Goal: Transaction & Acquisition: Subscribe to service/newsletter

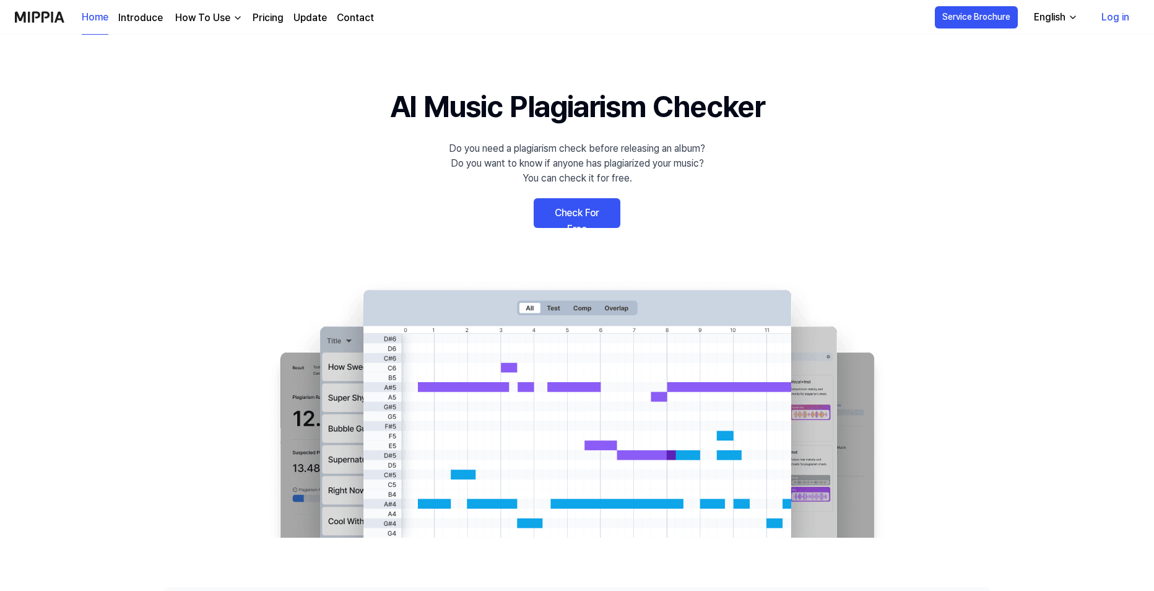
click at [571, 213] on link "Check For Free" at bounding box center [577, 213] width 87 height 30
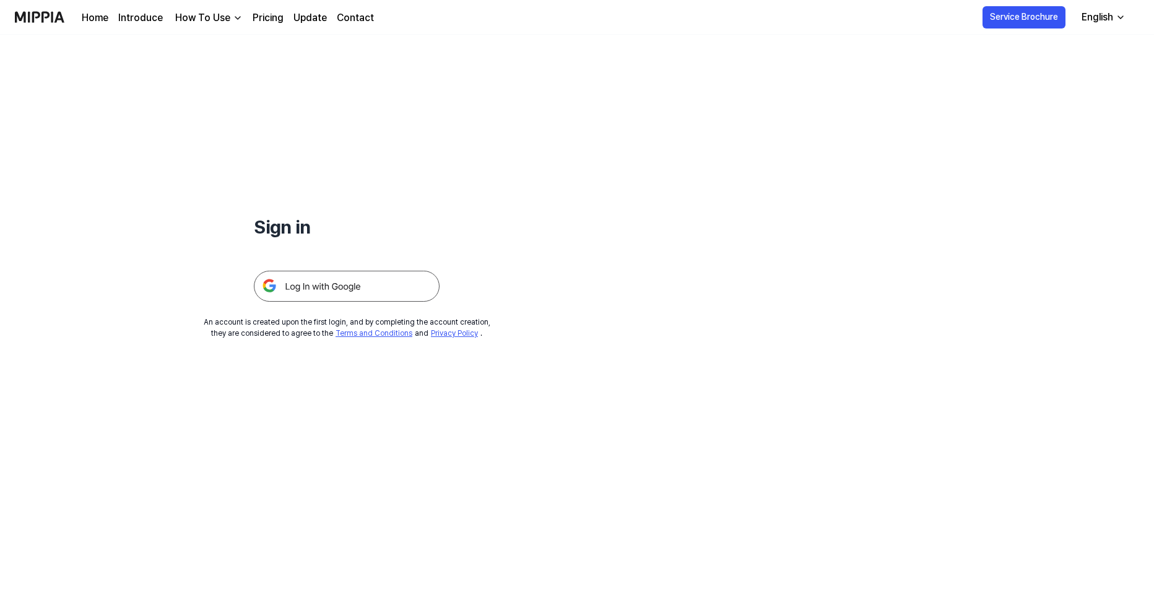
click at [374, 285] on img at bounding box center [347, 286] width 186 height 31
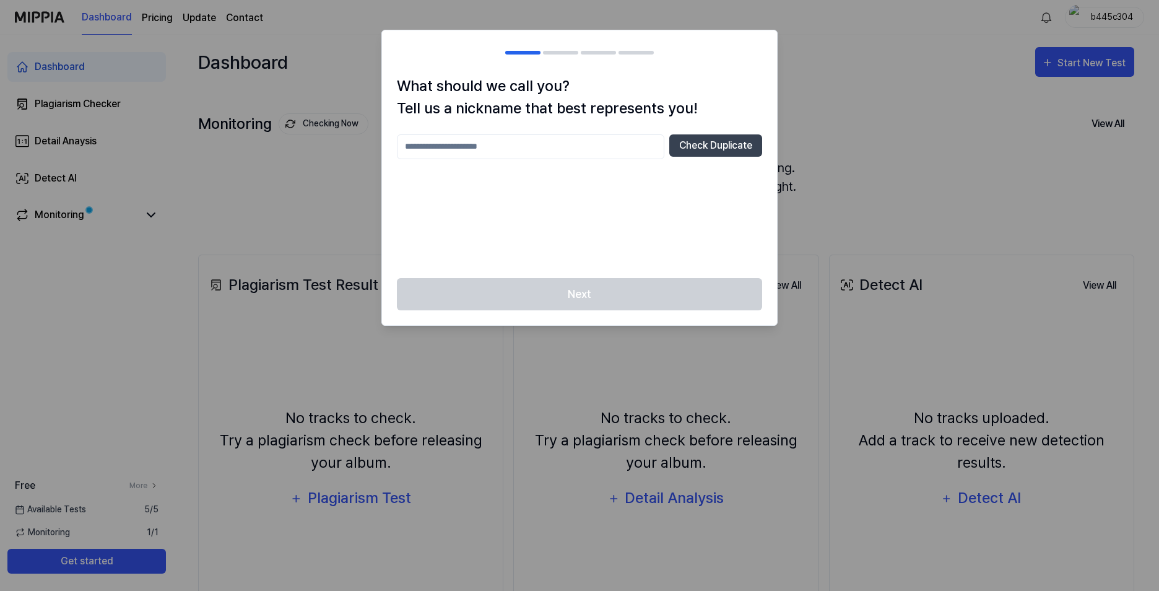
click at [516, 145] on input "text" at bounding box center [530, 146] width 267 height 25
type input "***"
click at [696, 145] on button "Check Duplicate" at bounding box center [715, 145] width 93 height 22
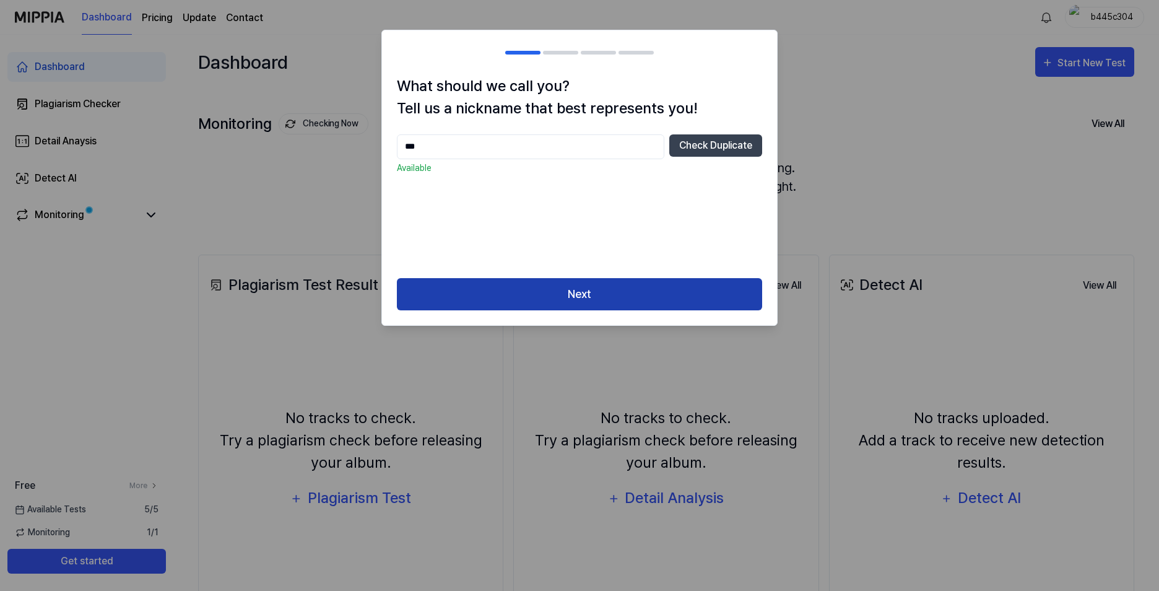
click at [554, 290] on button "Next" at bounding box center [579, 294] width 365 height 33
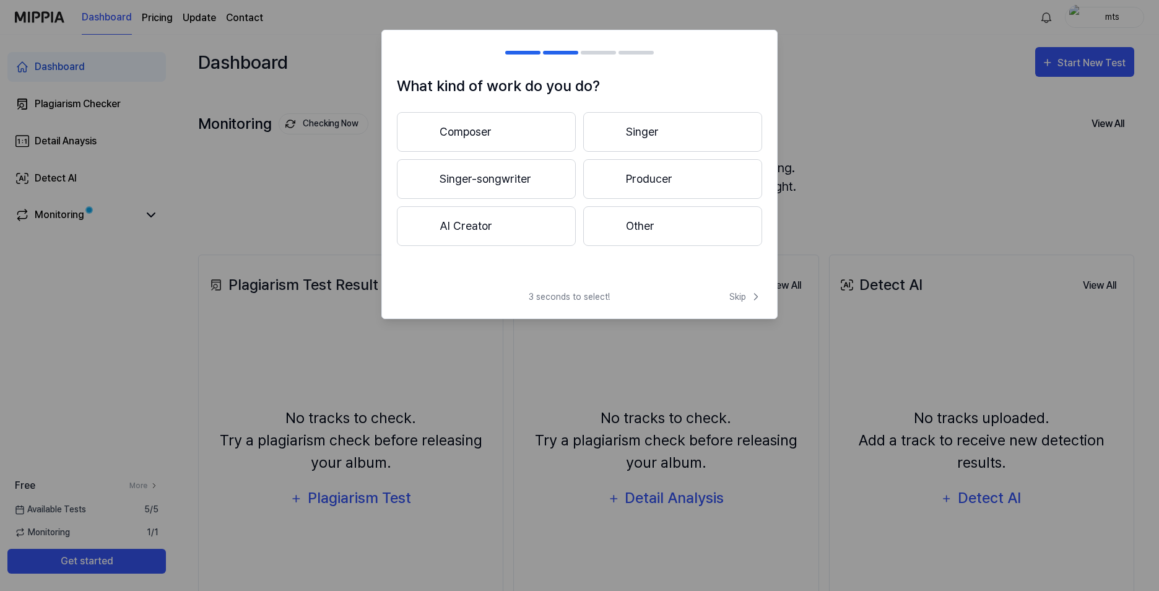
click at [645, 226] on button "Other" at bounding box center [672, 226] width 179 height 40
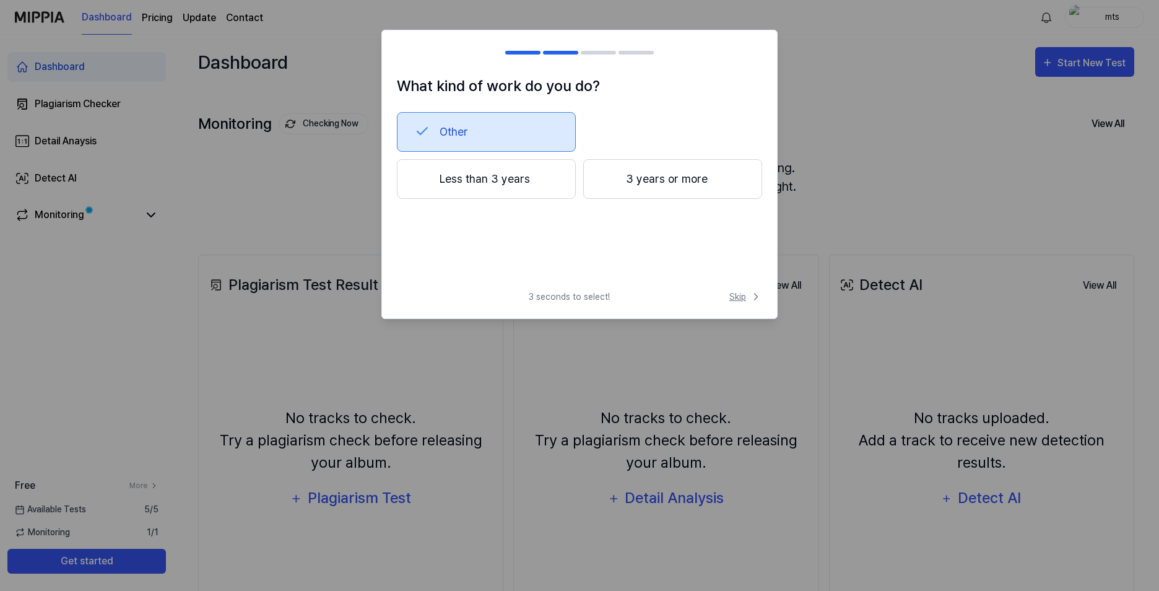
click at [743, 299] on span "Skip" at bounding box center [745, 296] width 33 height 13
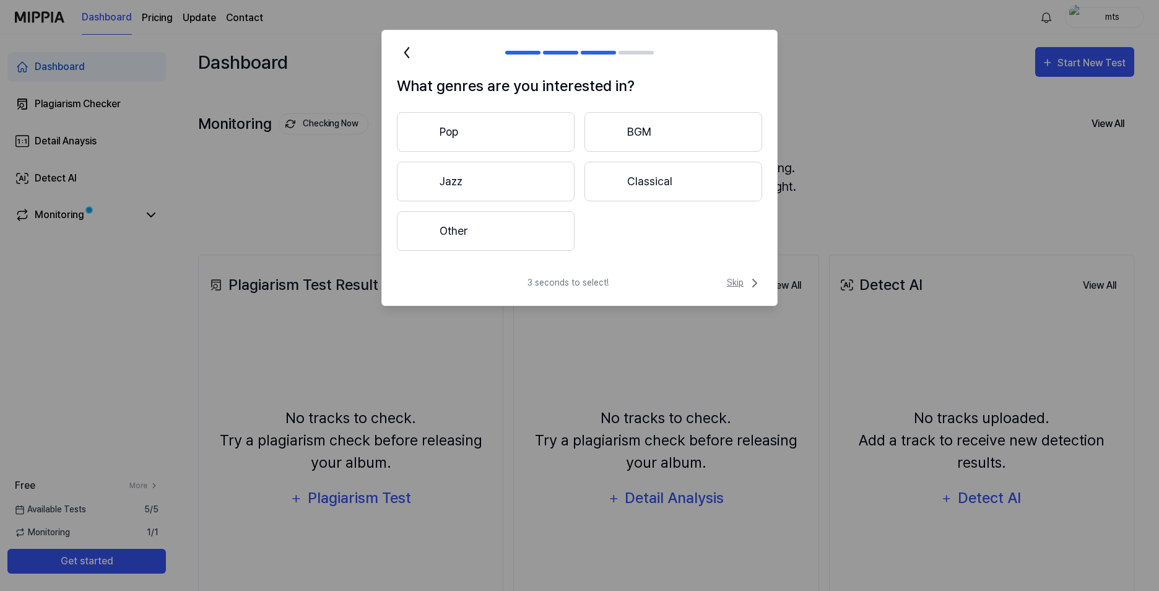
click at [743, 283] on span "Skip" at bounding box center [744, 282] width 35 height 15
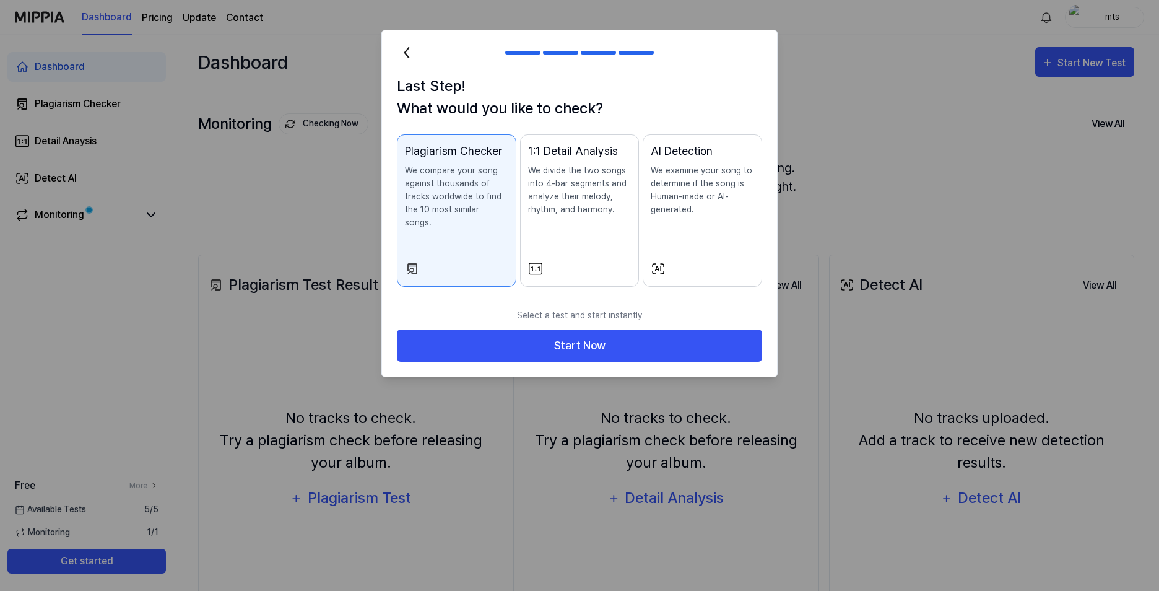
click at [477, 261] on div at bounding box center [456, 268] width 103 height 15
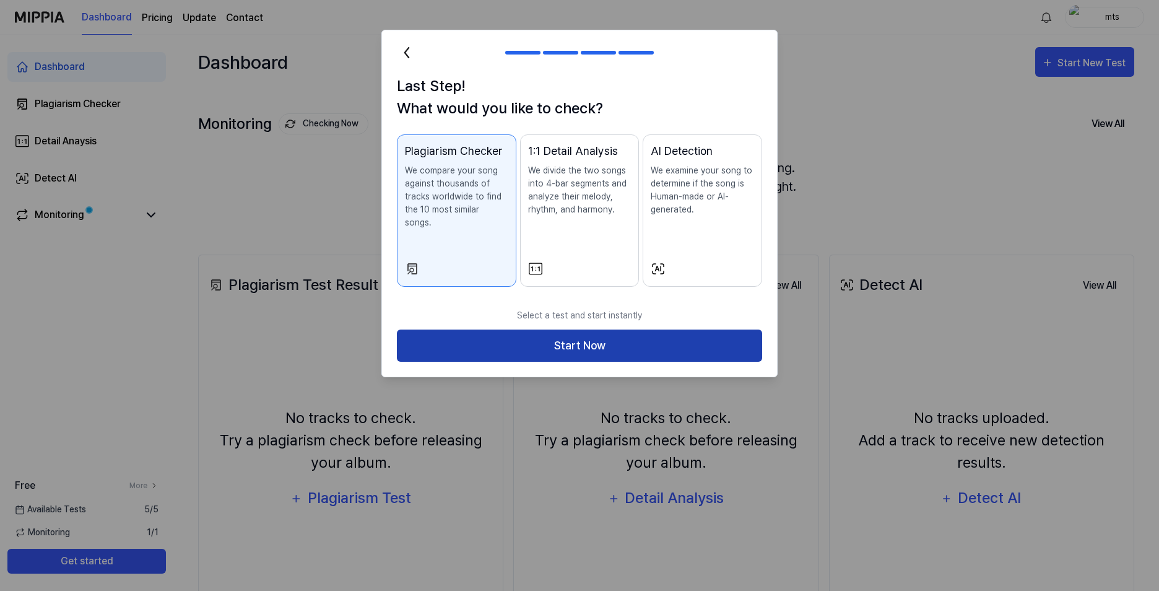
click at [565, 329] on button "Start Now" at bounding box center [579, 345] width 365 height 33
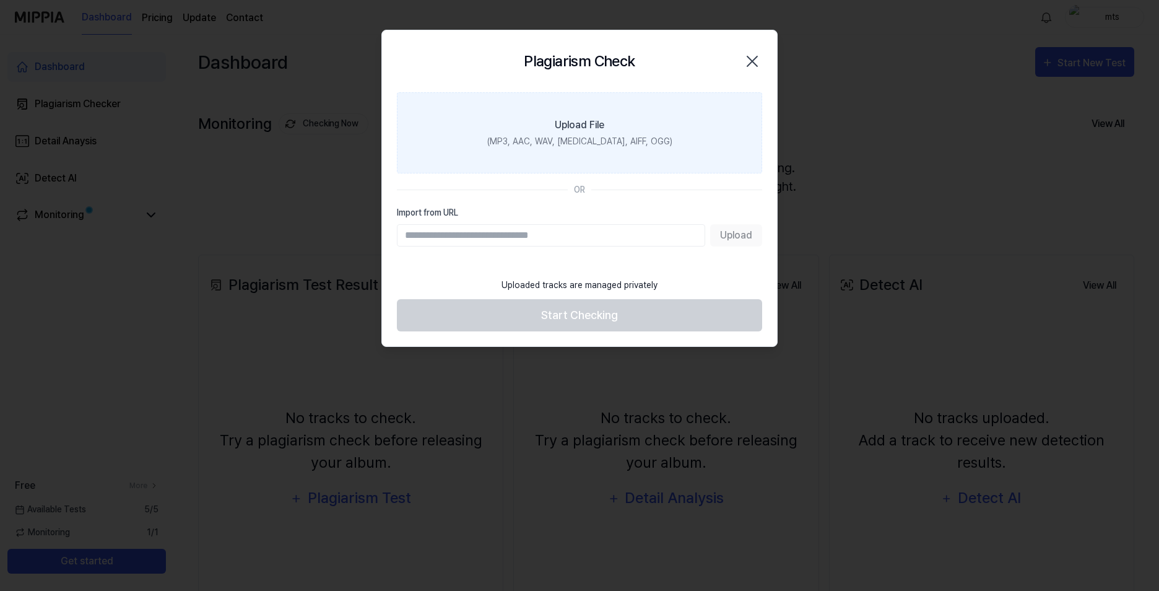
click at [574, 123] on div "Upload File" at bounding box center [580, 125] width 50 height 15
click at [0, 0] on input "Upload File (MP3, AAC, WAV, FLAC, AIFF, OGG)" at bounding box center [0, 0] width 0 height 0
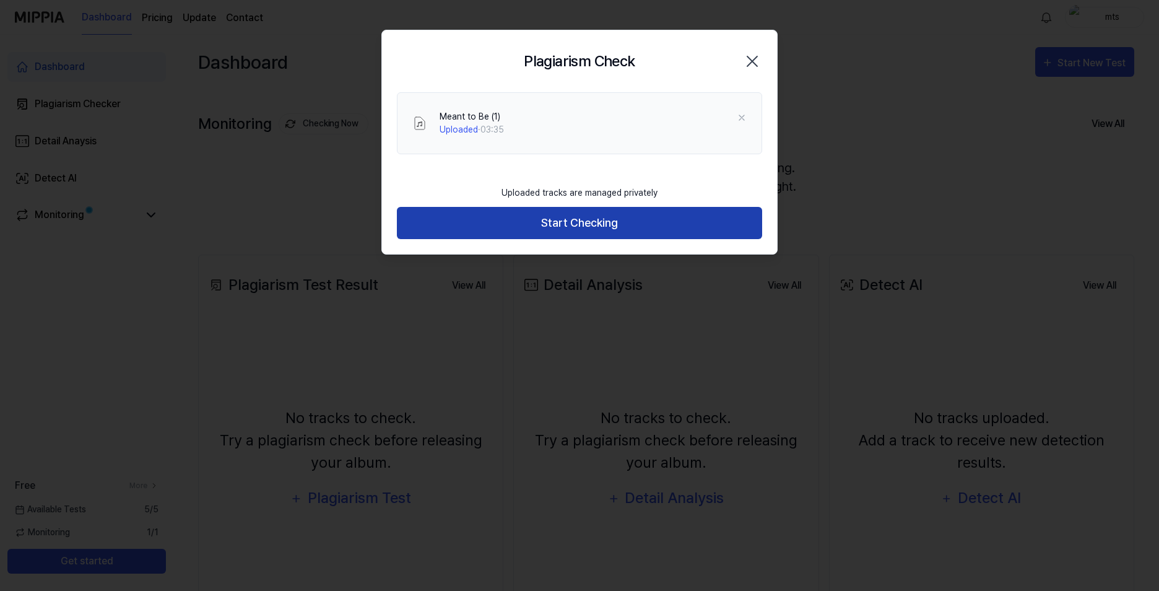
click at [578, 225] on button "Start Checking" at bounding box center [579, 223] width 365 height 33
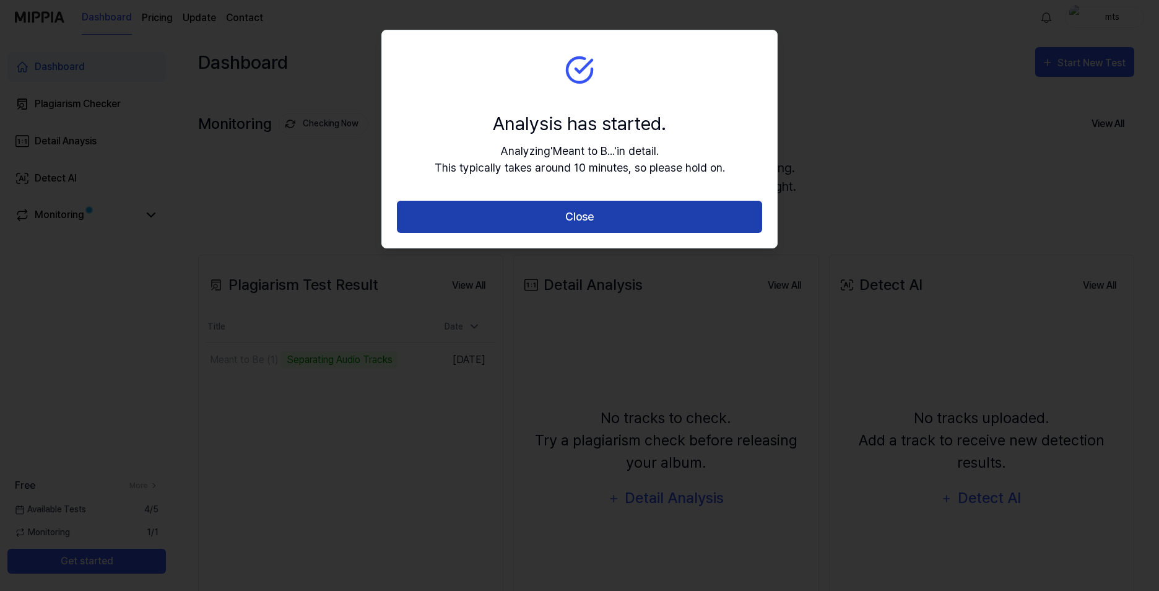
click at [586, 219] on button "Close" at bounding box center [579, 217] width 365 height 33
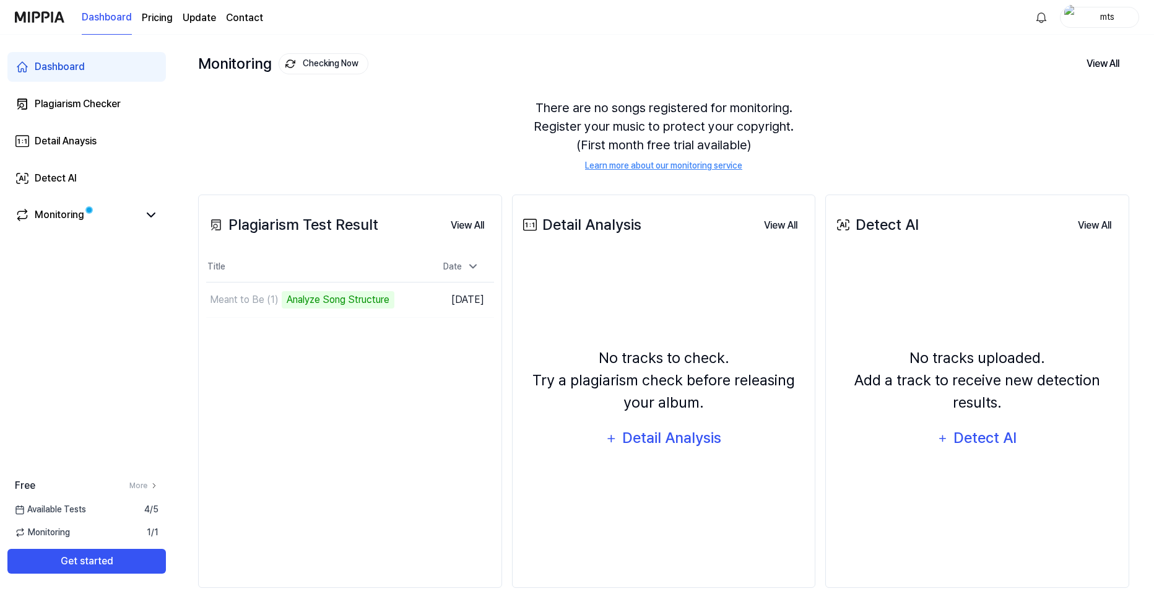
scroll to position [82, 0]
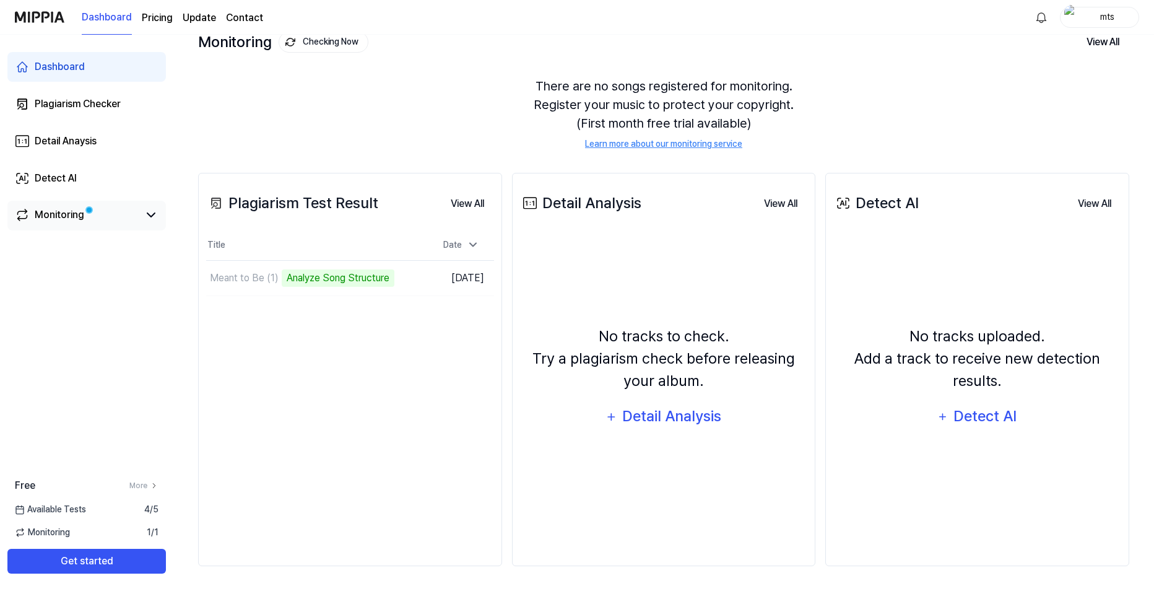
click at [64, 212] on div "Monitoring" at bounding box center [60, 214] width 50 height 15
click at [323, 267] on div "Meant to Be (1) Analyze Song Structure" at bounding box center [278, 278] width 144 height 30
click at [393, 279] on td "Meant to Be (1) Analyze Song Structure Go to Results" at bounding box center [314, 278] width 216 height 35
click at [374, 279] on td "Meant to Be (1) Analyze Music Notes Go to Results" at bounding box center [314, 278] width 216 height 35
click at [319, 277] on div "Analyze Music Notes" at bounding box center [299, 277] width 102 height 17
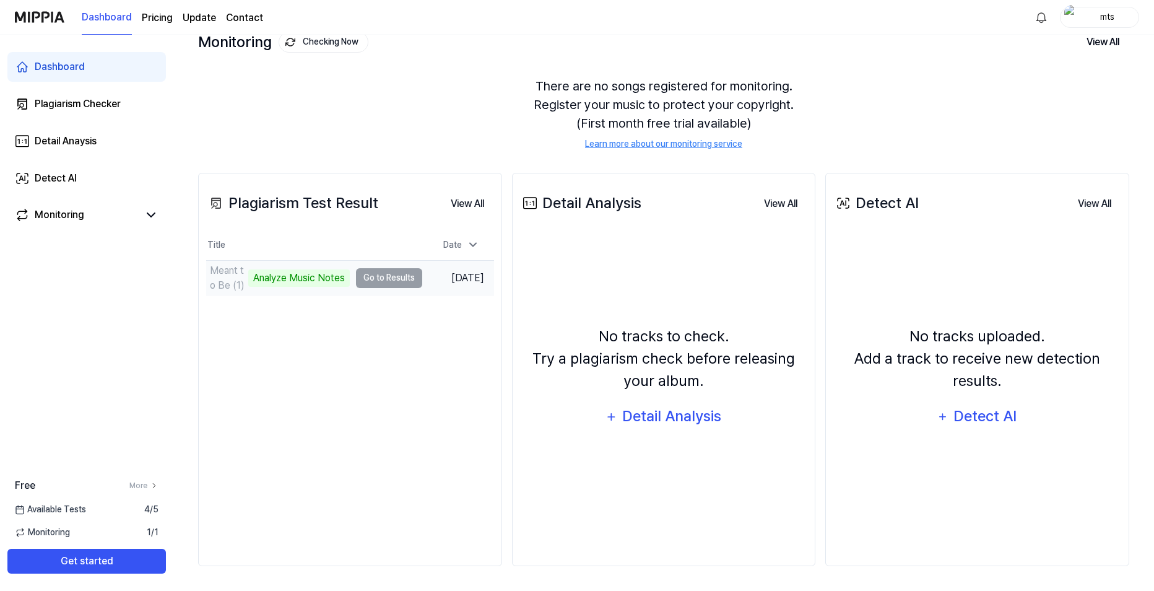
click at [319, 277] on div "Analyze Music Notes" at bounding box center [299, 277] width 102 height 17
click at [670, 412] on div "Detail Analysis" at bounding box center [671, 416] width 101 height 24
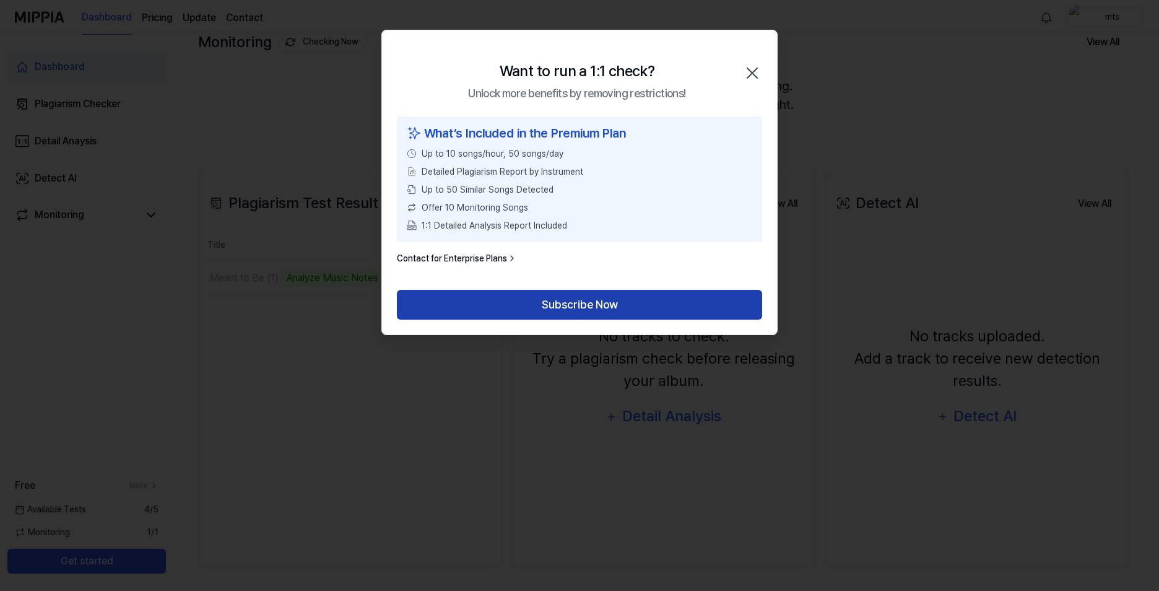
click at [588, 301] on button "Subscribe Now" at bounding box center [579, 305] width 365 height 30
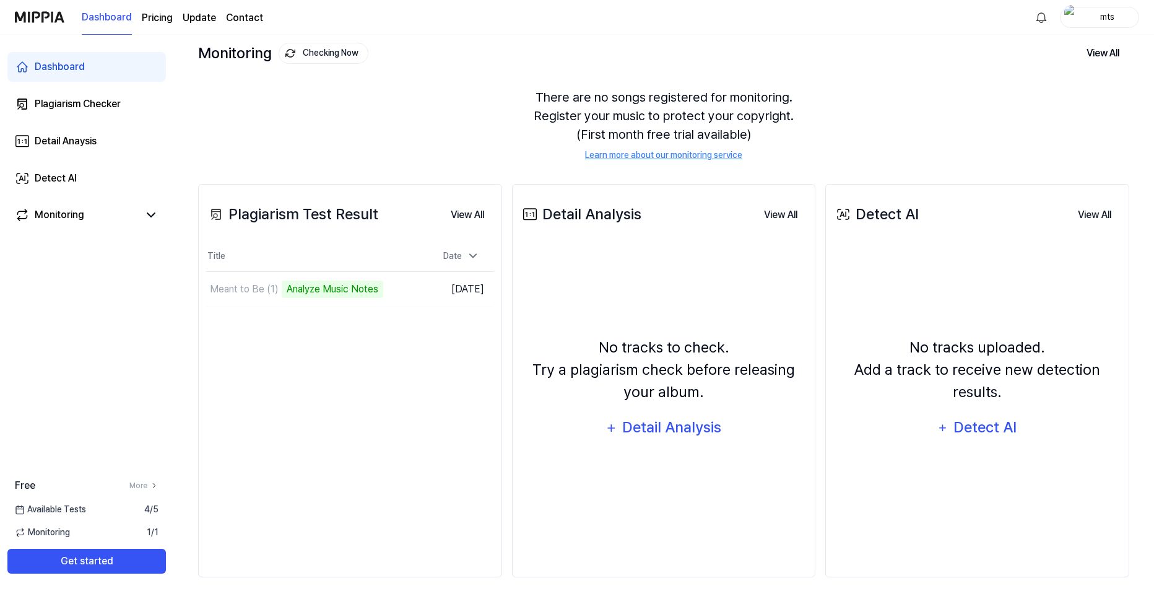
scroll to position [82, 0]
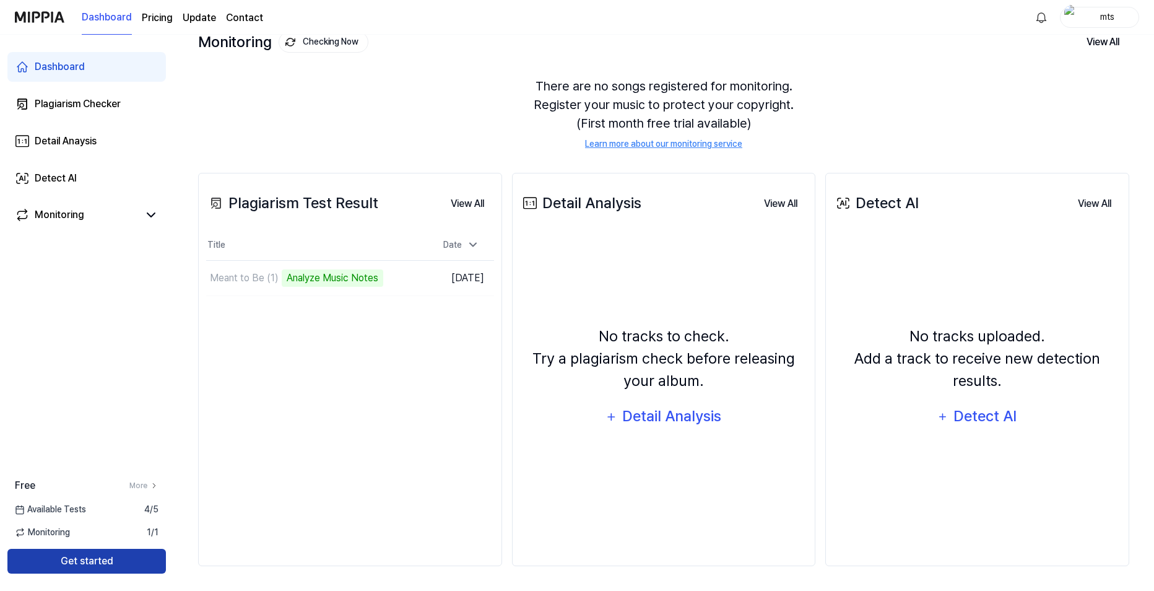
click at [111, 560] on button "Get started" at bounding box center [86, 560] width 158 height 25
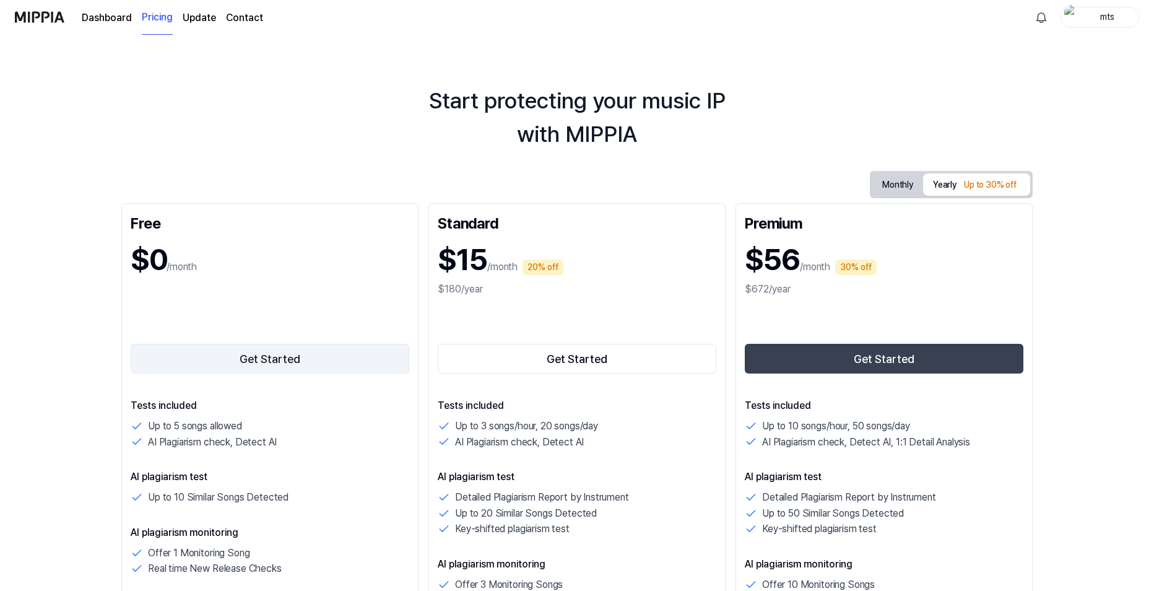
click at [275, 365] on button "Get Started" at bounding box center [270, 359] width 279 height 30
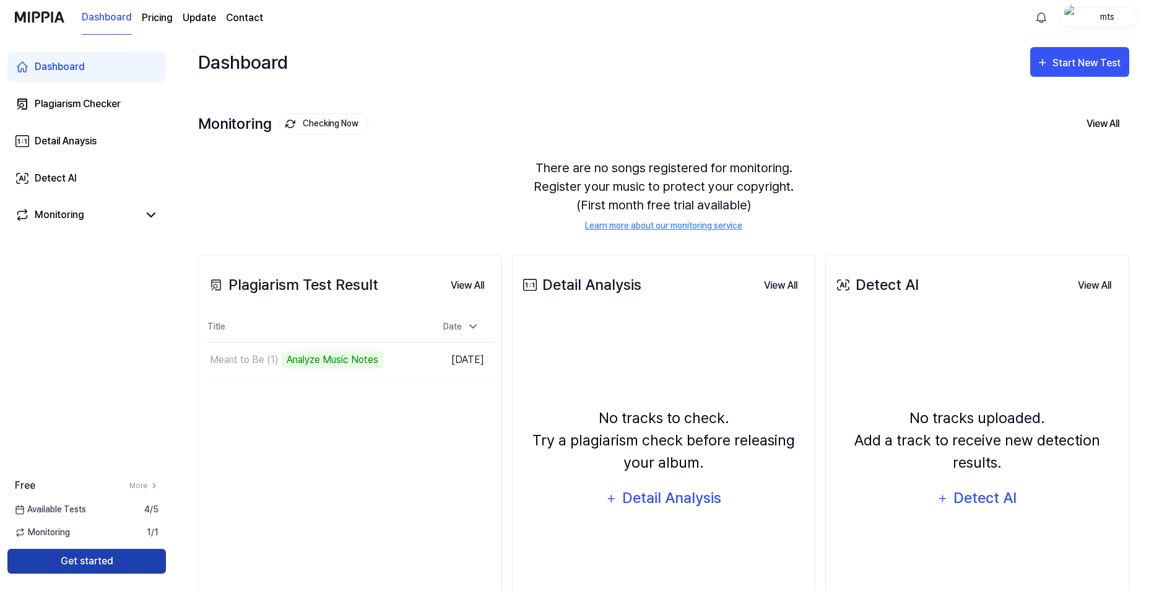
click at [102, 562] on button "Get started" at bounding box center [86, 560] width 158 height 25
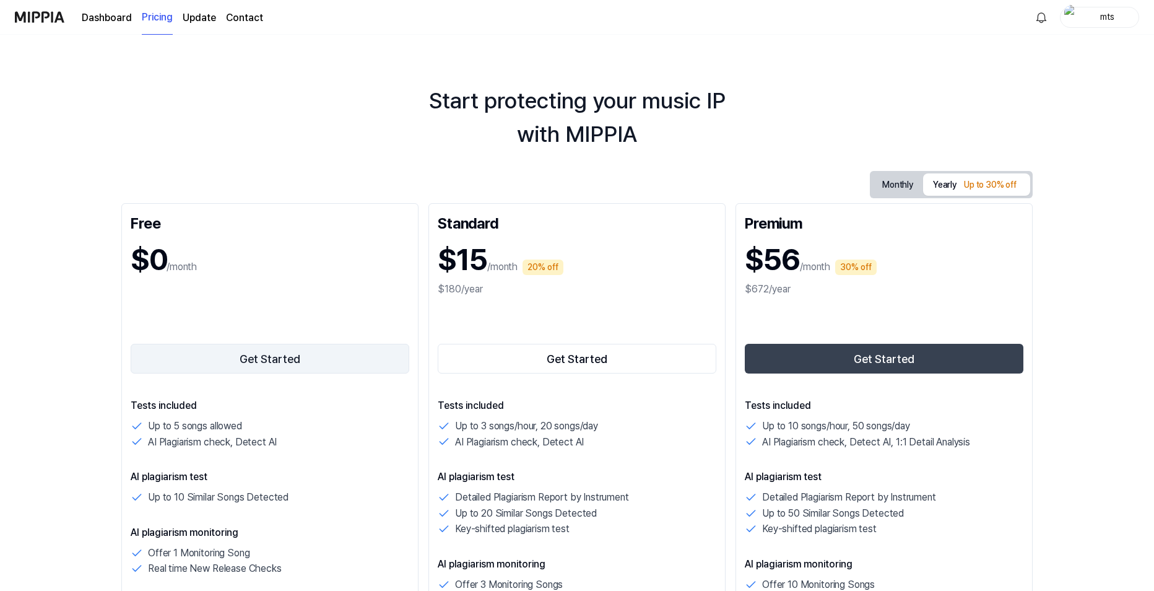
click at [285, 354] on button "Get Started" at bounding box center [270, 359] width 279 height 30
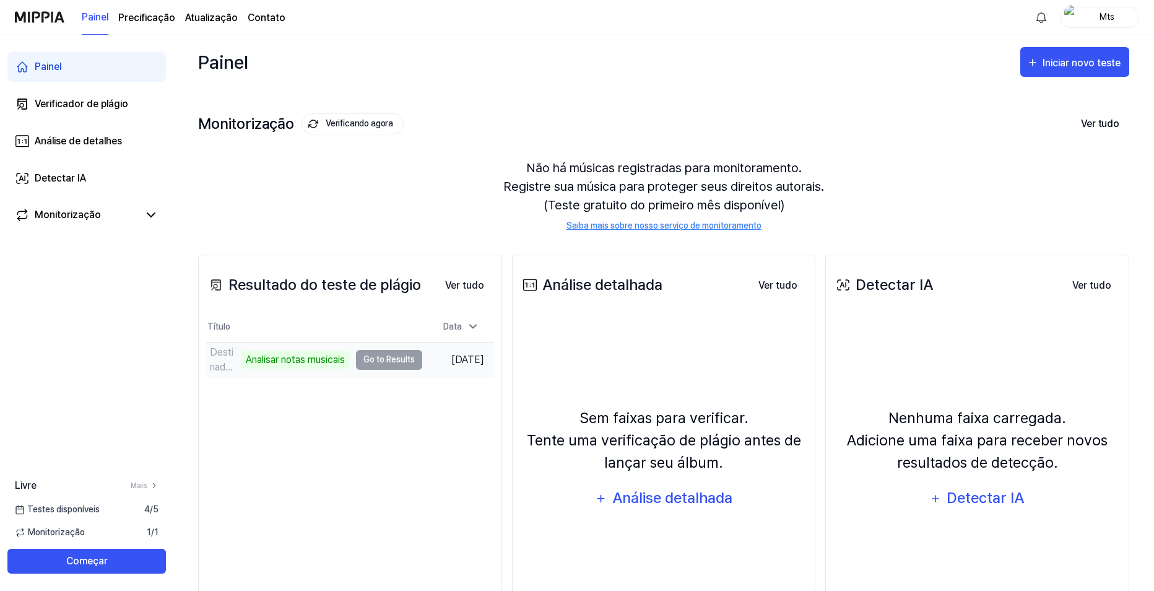
click at [390, 357] on td "Destinado a ser (1) Analisar notas musicais Go to Results" at bounding box center [314, 359] width 216 height 35
click at [366, 358] on td "Destinado a ser (1) Analisar notas musicais Go to Results" at bounding box center [314, 359] width 216 height 35
click at [662, 502] on div "Análise detalhada" at bounding box center [672, 498] width 122 height 24
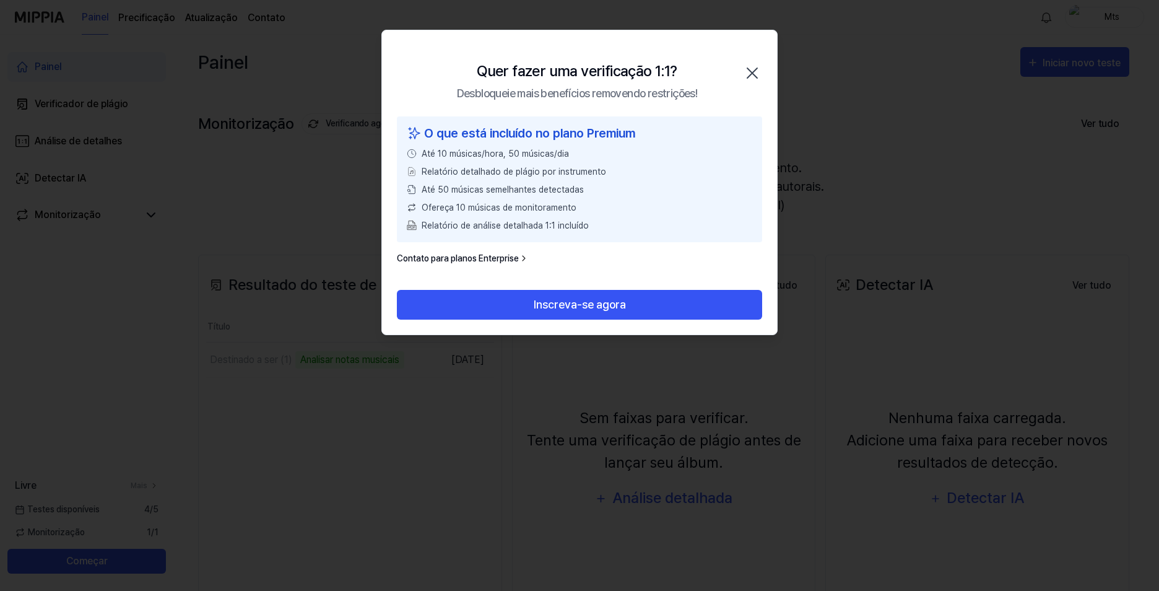
click at [452, 129] on font "O que está incluído no plano Premium" at bounding box center [529, 133] width 211 height 19
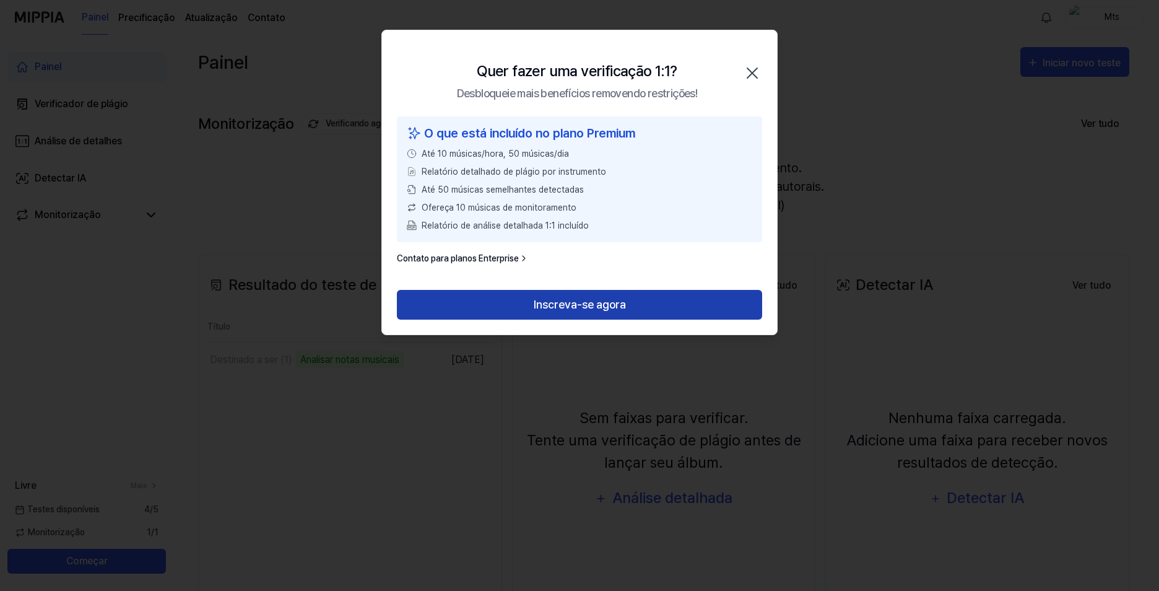
click at [580, 290] on button "Inscreva-se agora" at bounding box center [579, 305] width 365 height 30
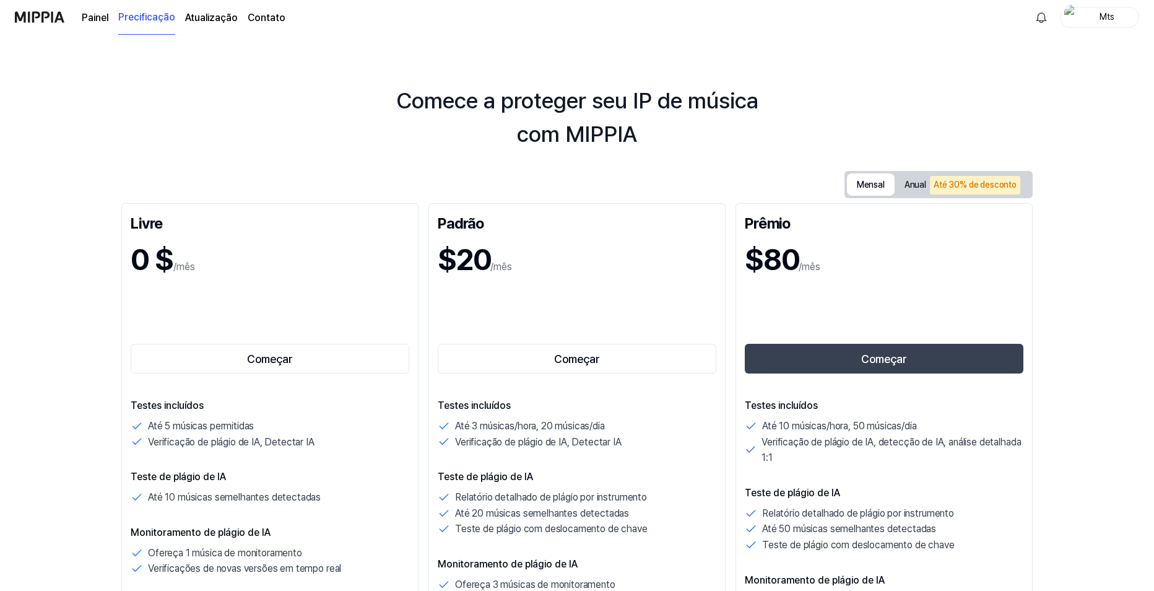
click at [867, 183] on button "Mensal" at bounding box center [871, 184] width 48 height 22
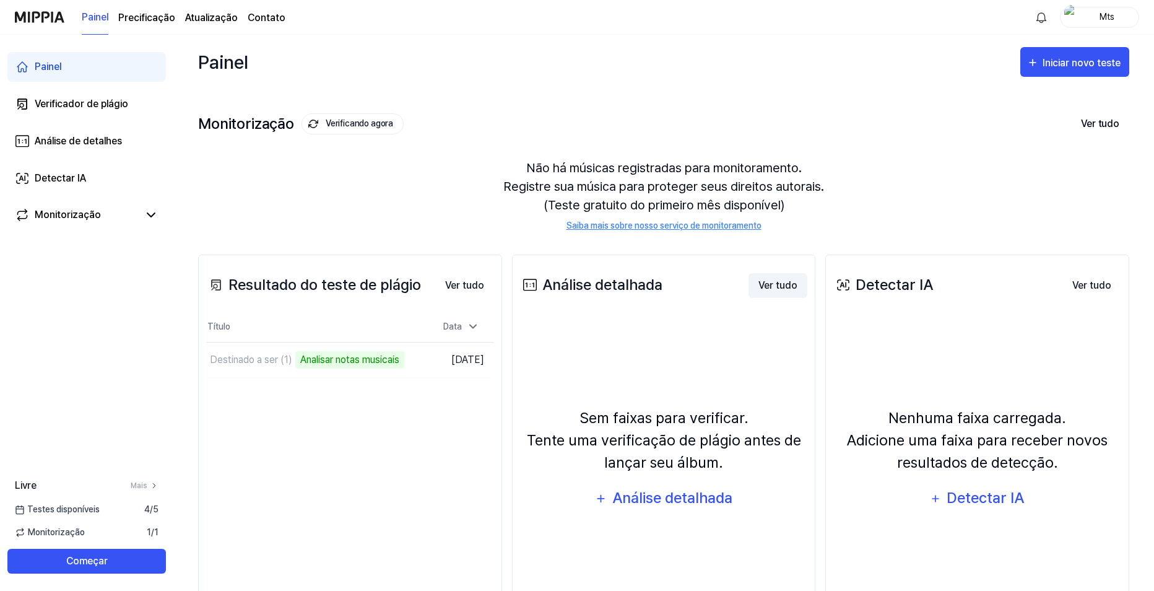
click at [759, 285] on button "Ver tudo" at bounding box center [777, 285] width 59 height 25
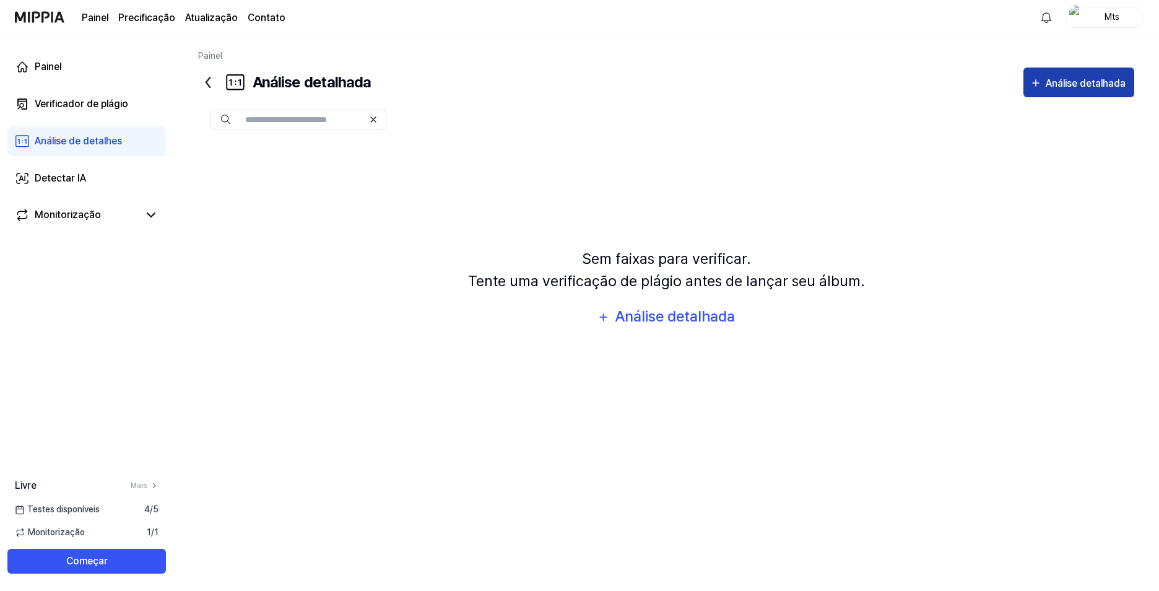
click at [1060, 89] on div "Análise detalhada" at bounding box center [1086, 84] width 82 height 16
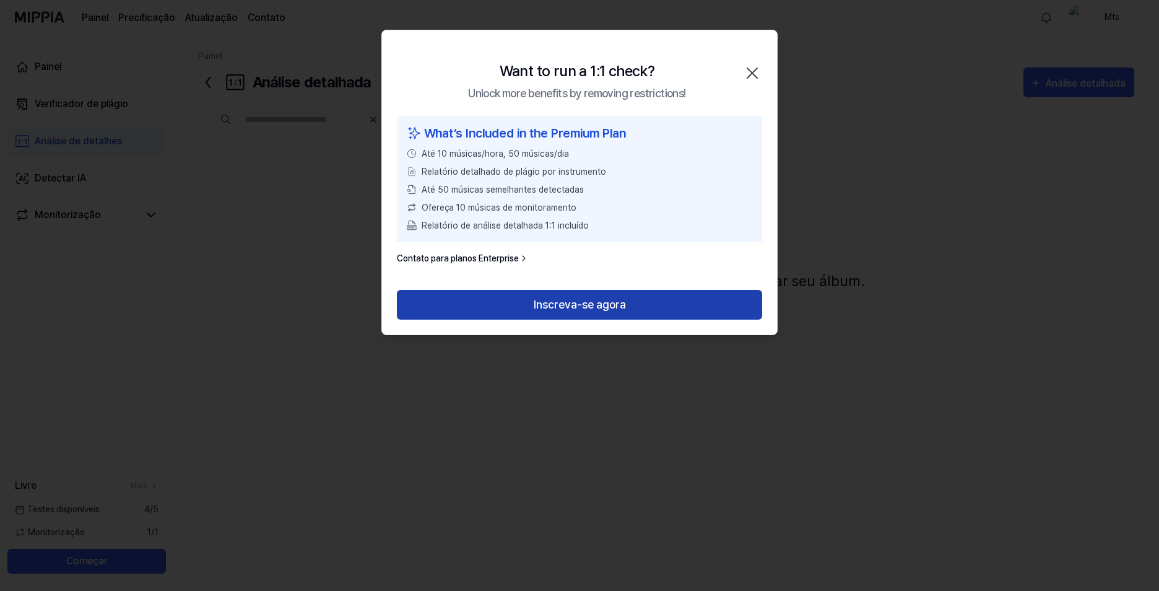
drag, startPoint x: 575, startPoint y: 303, endPoint x: 613, endPoint y: 301, distance: 37.8
click at [576, 303] on button "Inscreva-se agora" at bounding box center [579, 305] width 365 height 30
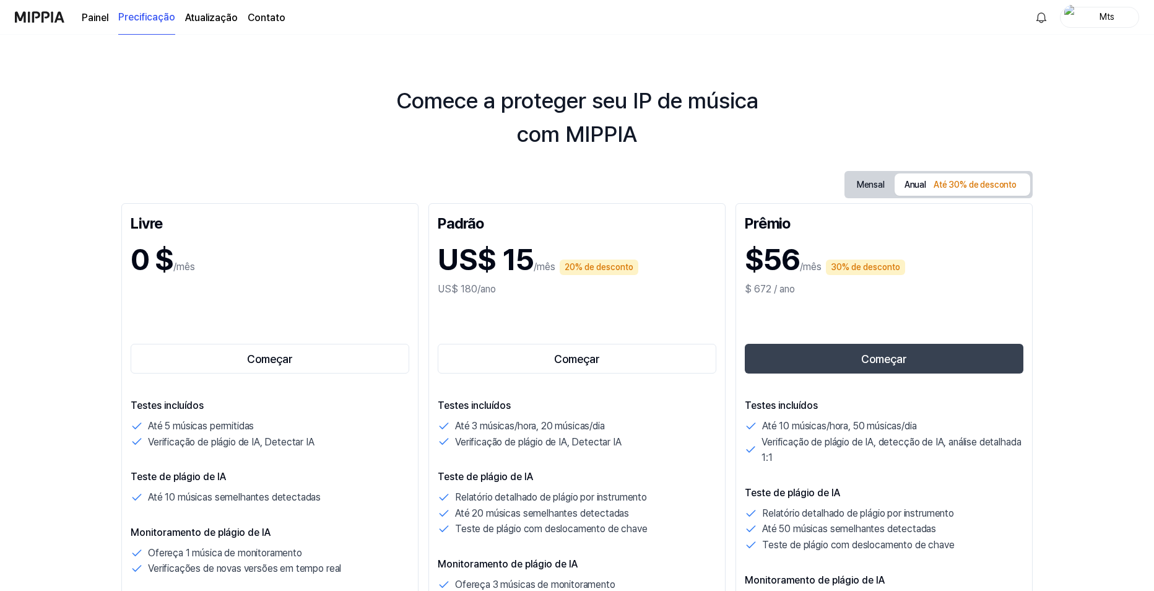
click at [878, 184] on button "Mensal" at bounding box center [871, 184] width 48 height 23
